Goal: Transaction & Acquisition: Purchase product/service

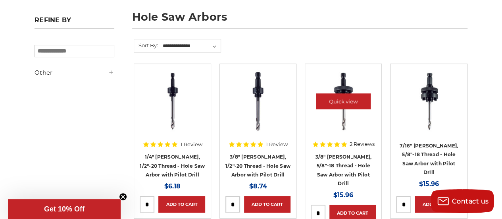
scroll to position [159, 0]
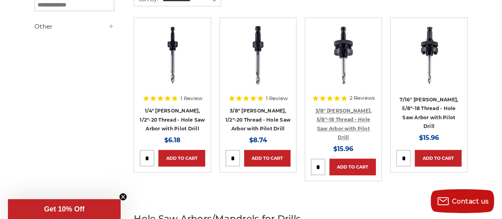
click at [340, 109] on link "3/8" [PERSON_NAME], 5/8"-18 Thread - Hole Saw Arbor with Pilot Drill" at bounding box center [343, 124] width 56 height 33
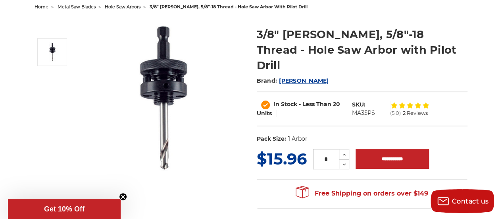
scroll to position [79, 0]
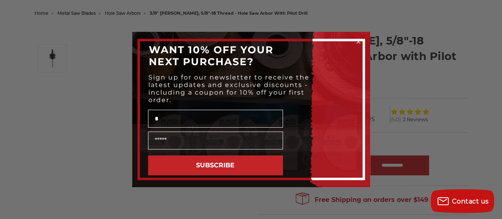
type input "*"
click at [357, 38] on circle "Close dialog" at bounding box center [358, 42] width 8 height 8
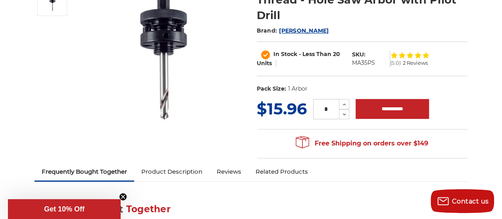
scroll to position [40, 0]
